Goal: Information Seeking & Learning: Learn about a topic

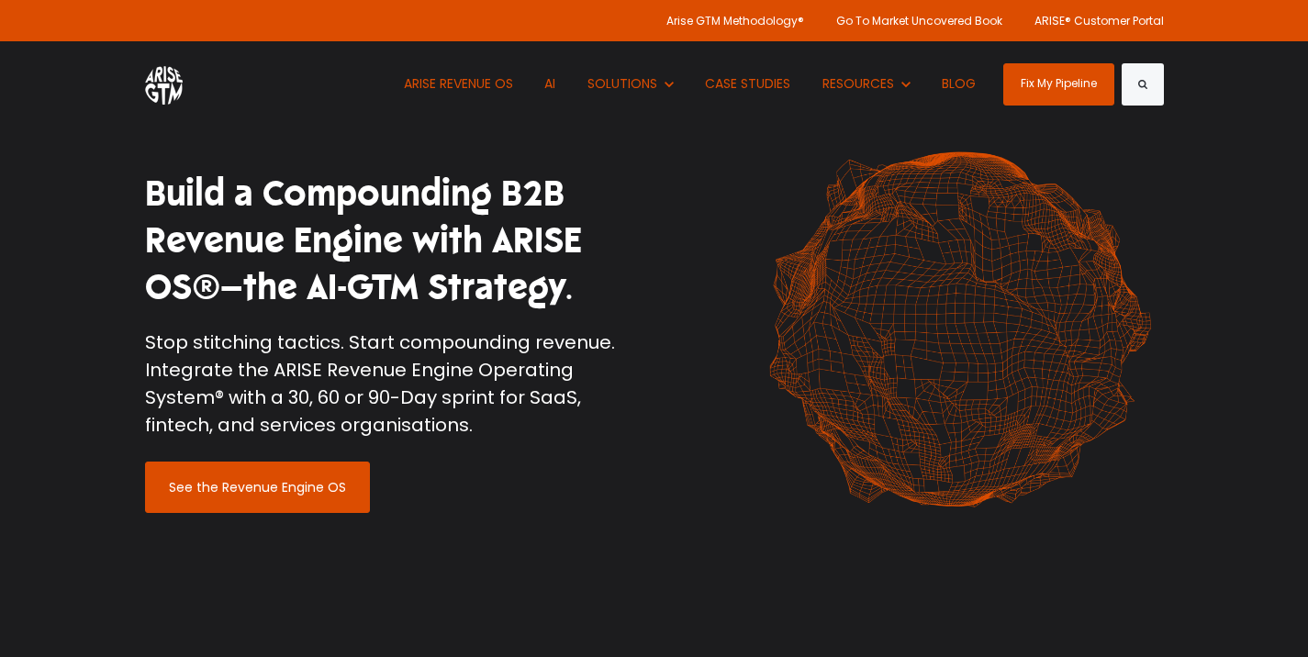
click at [412, 243] on h1 "Build a Compounding B2B Revenue Engine with ARISE OS®—the AI-GTM Strategy." at bounding box center [393, 241] width 496 height 141
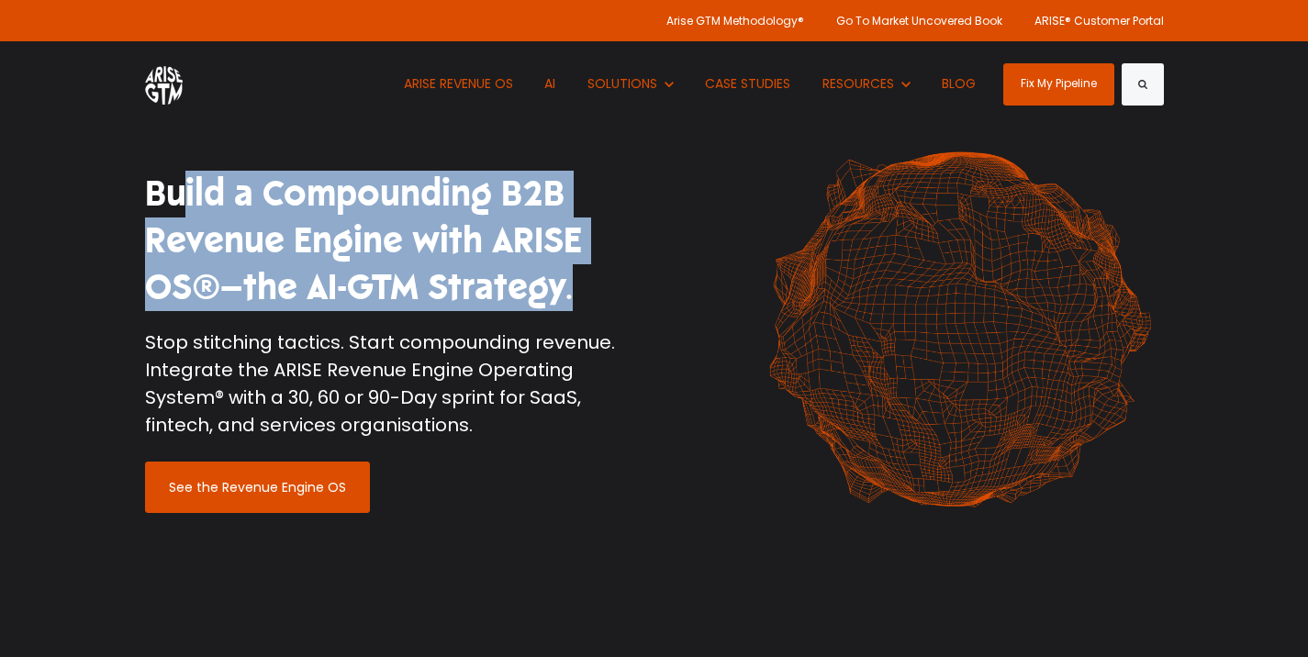
click at [412, 243] on h1 "Build a Compounding B2B Revenue Engine with ARISE OS®—the AI-GTM Strategy." at bounding box center [393, 241] width 496 height 141
click at [499, 234] on h1 "Build a Compounding B2B Revenue Engine with ARISE OS®—the AI-GTM Strategy." at bounding box center [393, 241] width 496 height 141
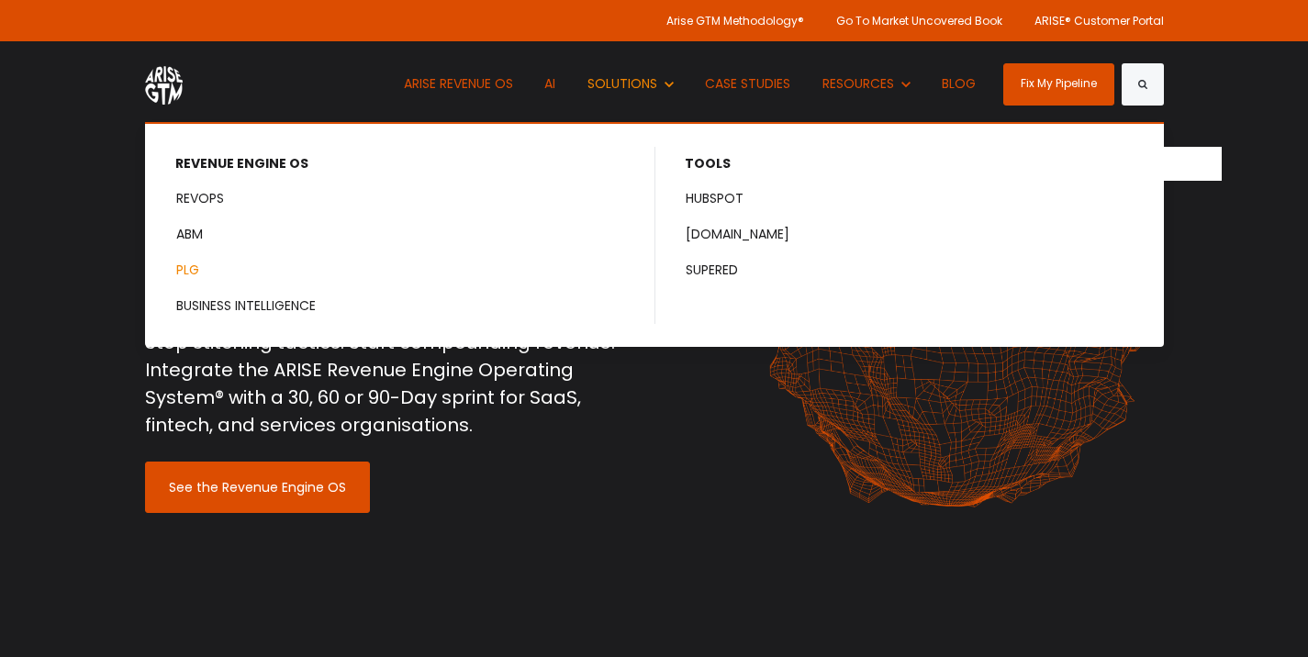
click at [203, 260] on link "PLG" at bounding box center [400, 270] width 507 height 34
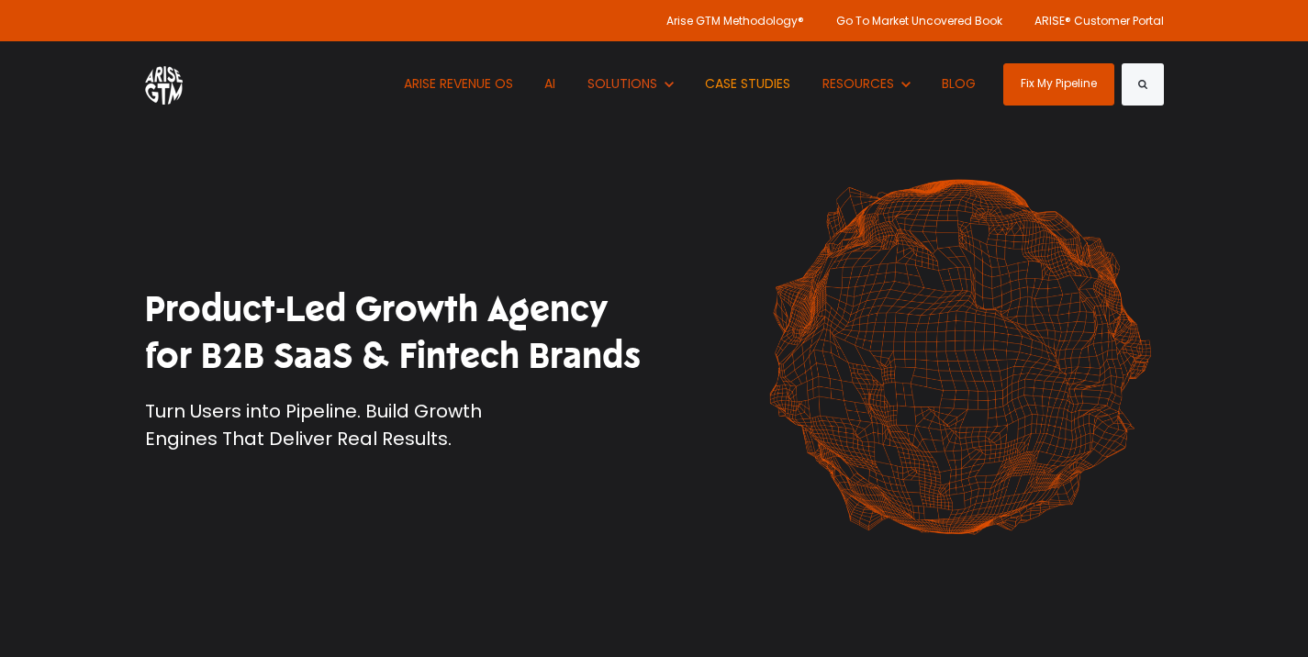
click at [706, 84] on link "CASE STUDIES" at bounding box center [748, 83] width 113 height 85
